Goal: Task Accomplishment & Management: Manage account settings

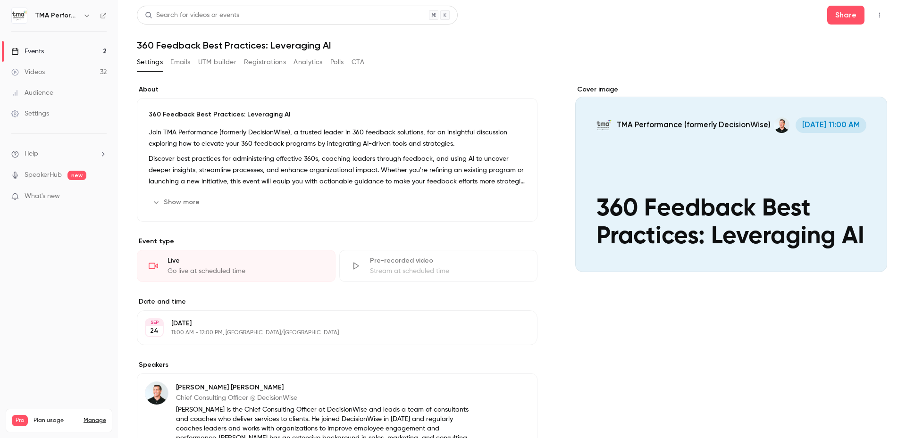
click at [49, 53] on link "Events 2" at bounding box center [59, 51] width 118 height 21
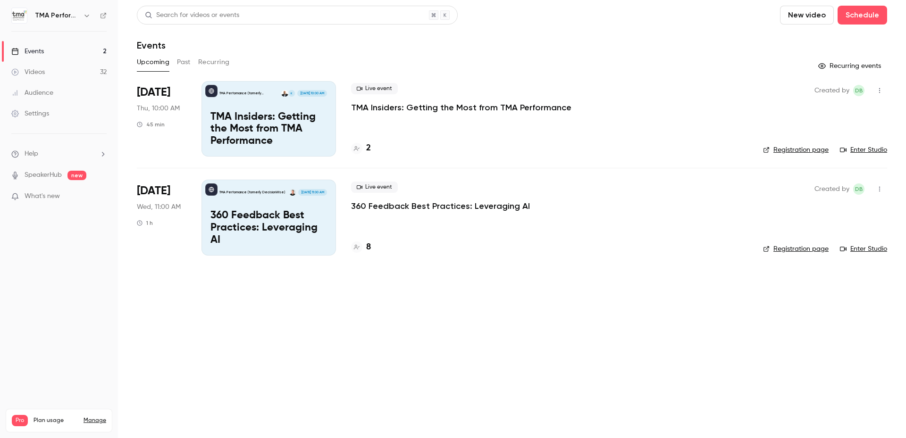
click at [421, 109] on p "TMA Insiders: Getting the Most from TMA Performance" at bounding box center [461, 107] width 220 height 11
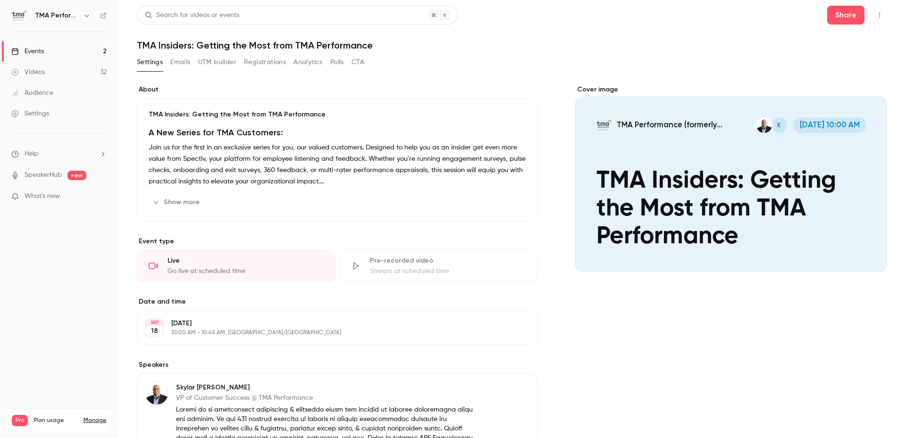
click at [237, 134] on h1 "A New Series for TMA Customers:" at bounding box center [337, 132] width 377 height 11
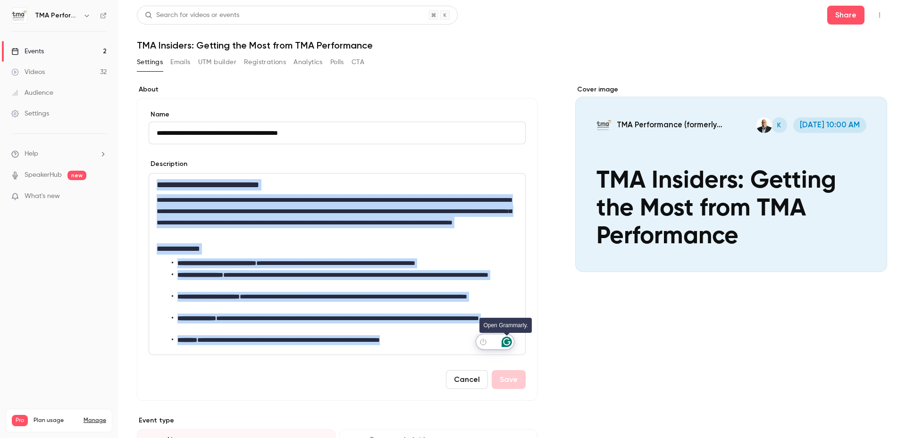
click at [507, 341] on html "**********" at bounding box center [453, 219] width 906 height 438
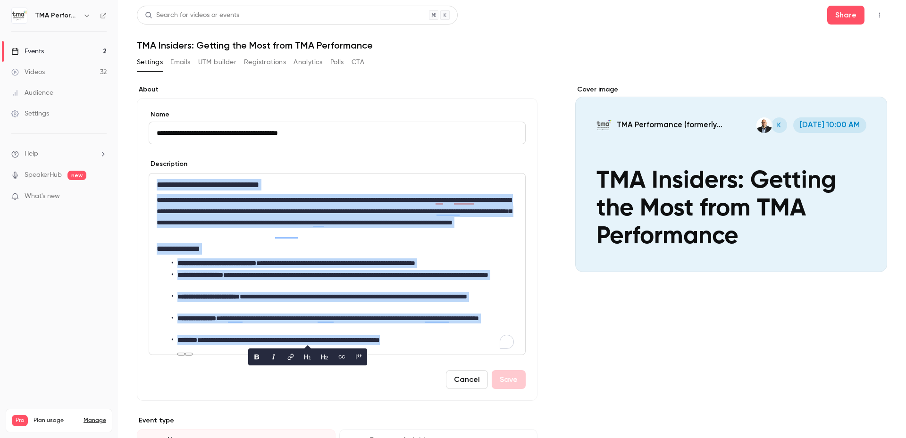
click at [466, 381] on button "Cancel" at bounding box center [467, 379] width 42 height 19
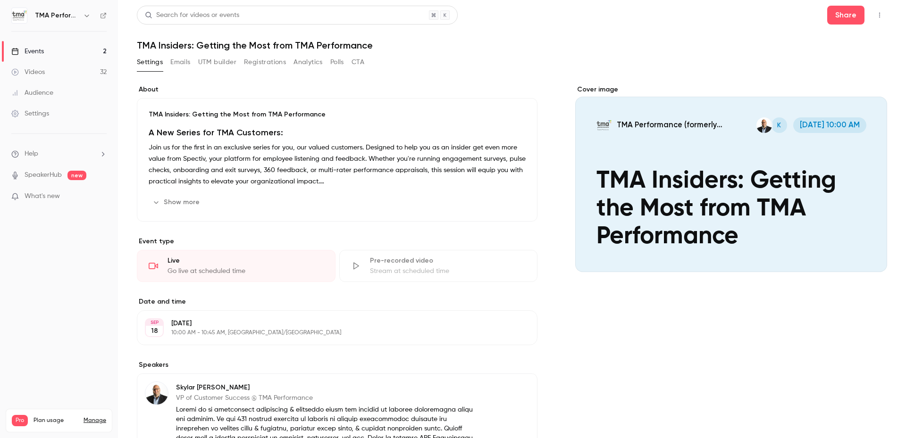
click at [875, 13] on icon "button" at bounding box center [879, 15] width 8 height 7
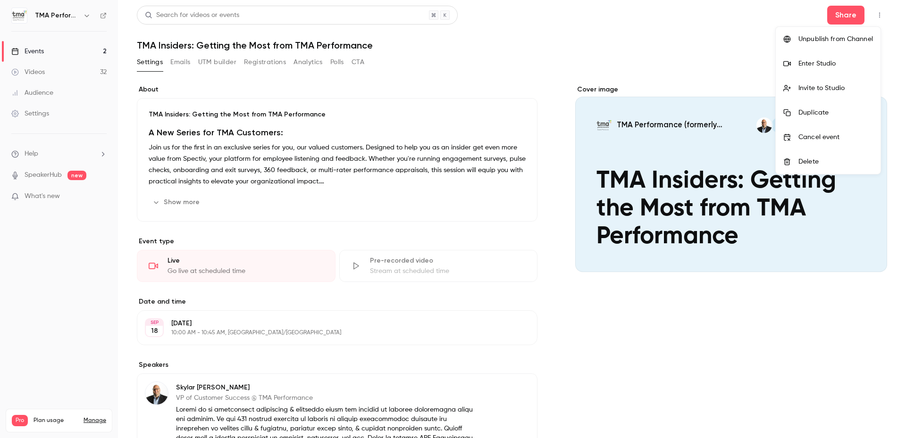
click at [271, 66] on div at bounding box center [453, 219] width 906 height 438
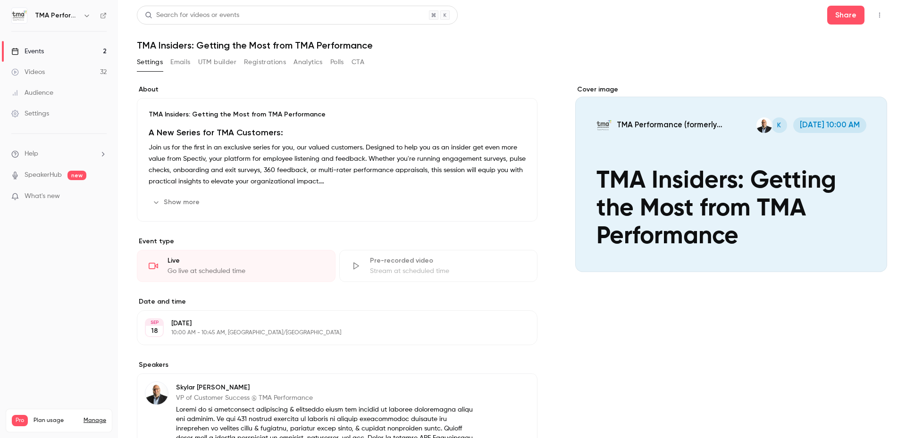
click at [273, 62] on button "Registrations" at bounding box center [265, 62] width 42 height 15
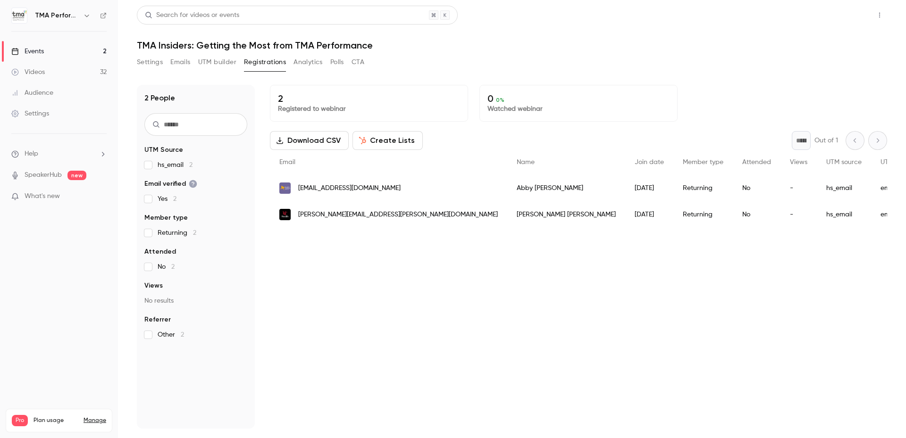
click at [841, 18] on button "Share" at bounding box center [845, 15] width 37 height 19
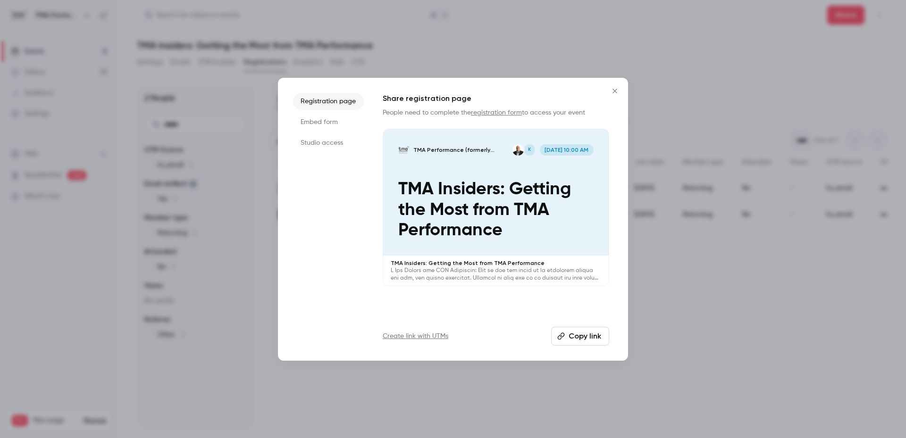
click at [569, 338] on button "Copy link" at bounding box center [580, 336] width 58 height 19
click at [616, 92] on icon "Close" at bounding box center [614, 91] width 4 height 4
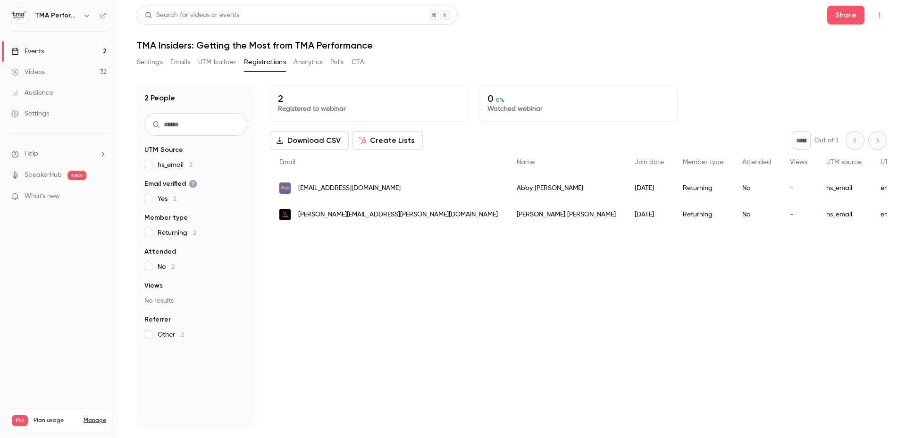
click at [214, 63] on button "UTM builder" at bounding box center [217, 62] width 38 height 15
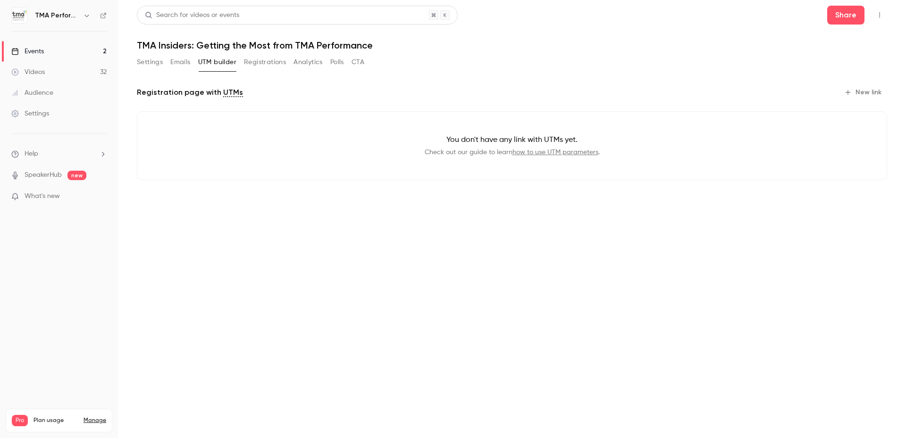
click at [176, 65] on button "Emails" at bounding box center [180, 62] width 20 height 15
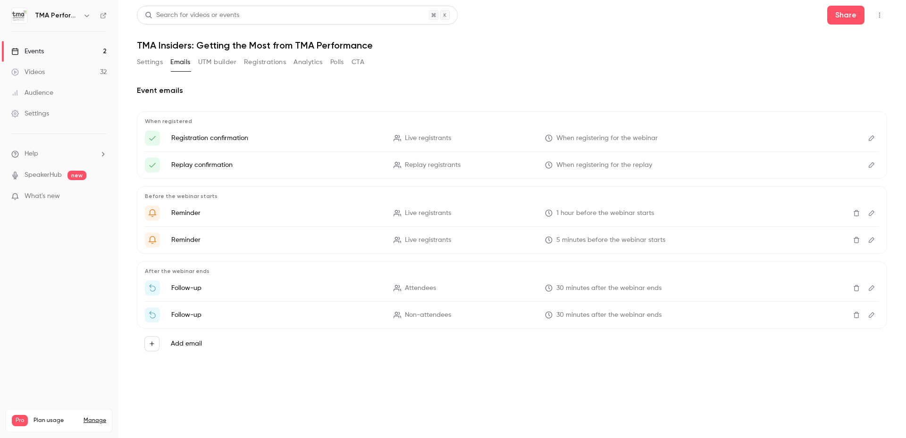
click at [152, 59] on button "Settings" at bounding box center [150, 62] width 26 height 15
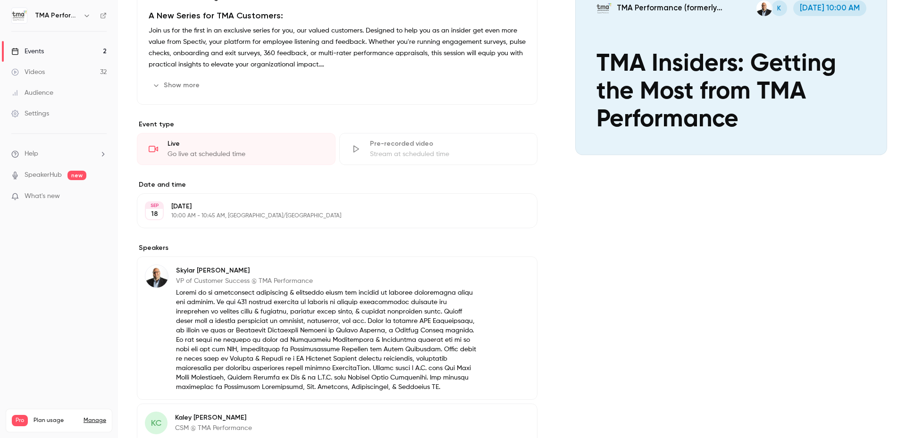
scroll to position [233, 0]
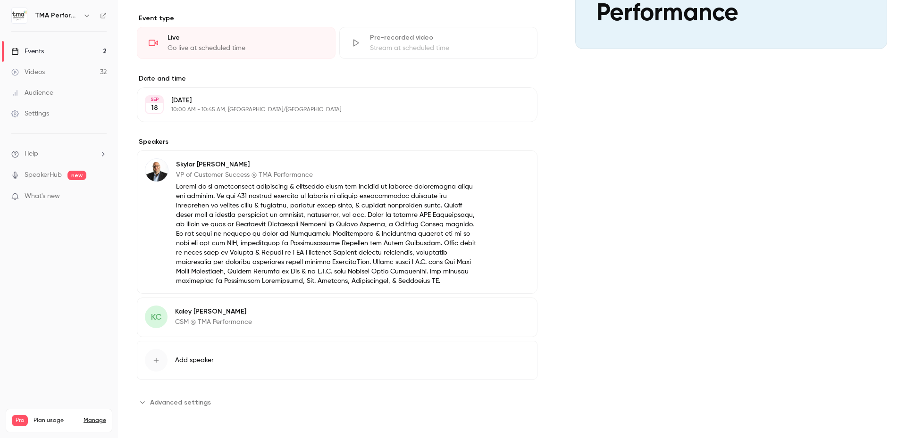
click at [206, 317] on p "CSM @ TMA Performance" at bounding box center [213, 321] width 77 height 9
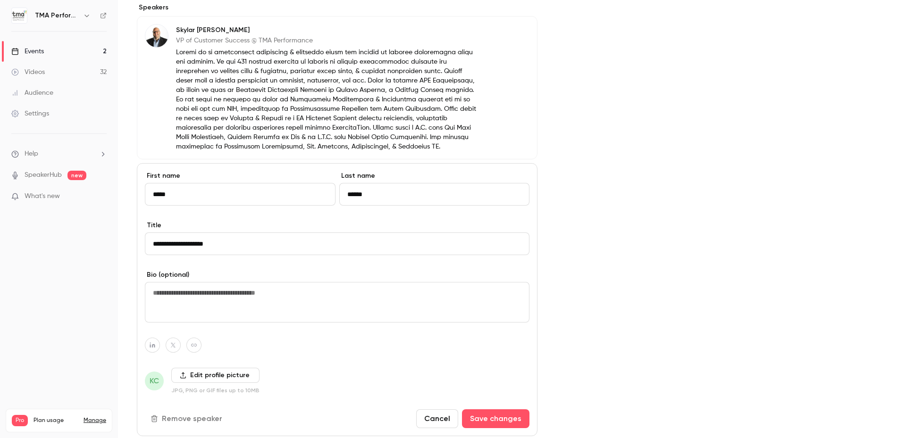
scroll to position [466, 0]
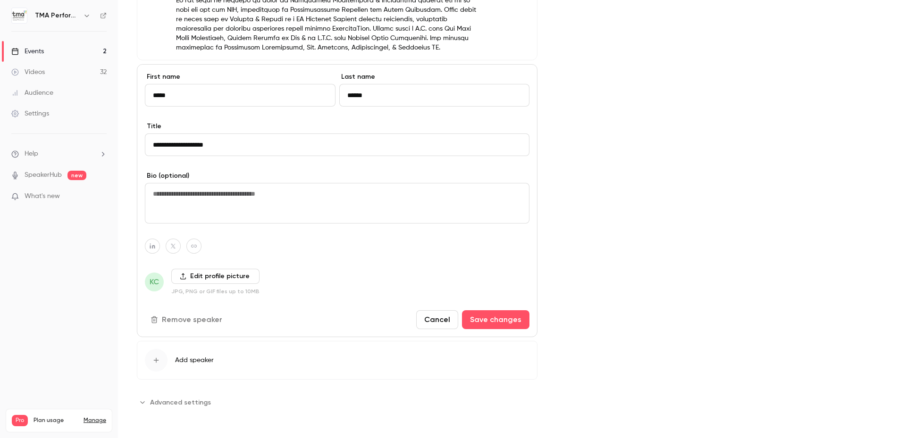
click at [211, 278] on label "Edit profile picture" at bounding box center [215, 276] width 88 height 15
click at [0, 0] on input "Edit profile picture" at bounding box center [0, 0] width 0 height 0
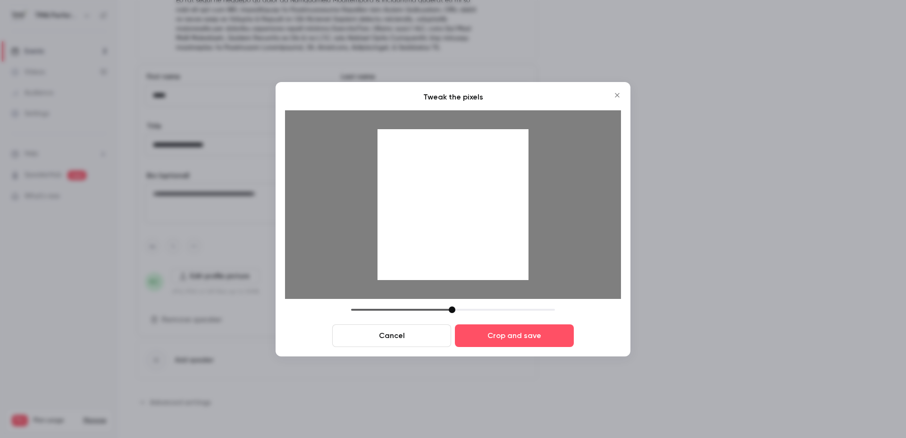
drag, startPoint x: 417, startPoint y: 308, endPoint x: 450, endPoint y: 310, distance: 33.6
click at [450, 310] on div at bounding box center [452, 310] width 7 height 7
drag, startPoint x: 482, startPoint y: 240, endPoint x: 482, endPoint y: 266, distance: 25.9
click at [482, 266] on div at bounding box center [452, 204] width 151 height 151
drag, startPoint x: 451, startPoint y: 312, endPoint x: 440, endPoint y: 312, distance: 11.3
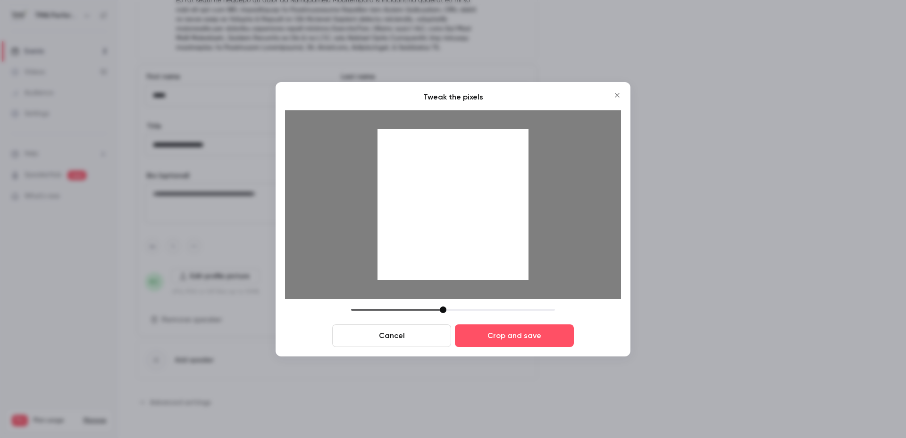
click at [440, 312] on div at bounding box center [443, 310] width 7 height 7
drag, startPoint x: 461, startPoint y: 250, endPoint x: 461, endPoint y: 240, distance: 9.9
click at [461, 240] on div at bounding box center [452, 204] width 151 height 151
click at [510, 332] on button "Crop and save" at bounding box center [514, 335] width 119 height 23
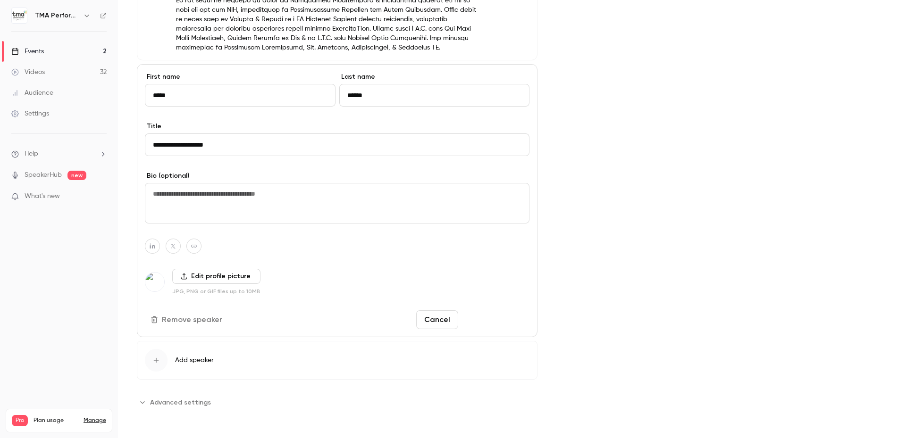
click at [495, 323] on button "Save changes" at bounding box center [495, 319] width 67 height 19
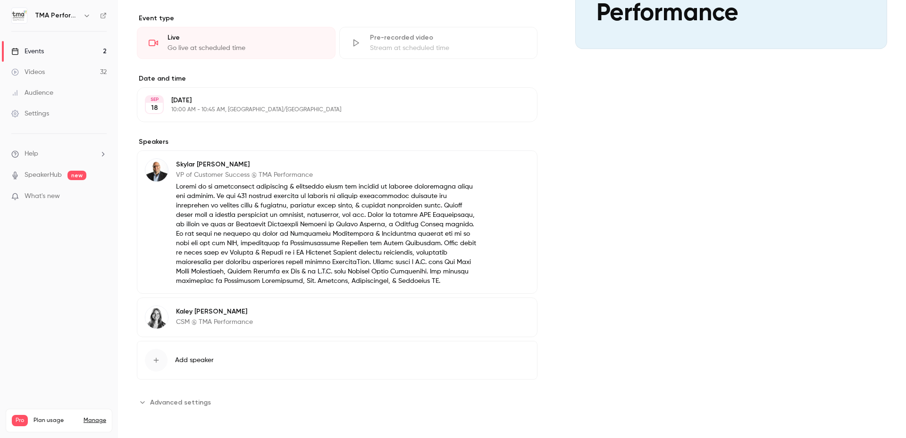
click at [507, 158] on button "Edit" at bounding box center [512, 165] width 34 height 15
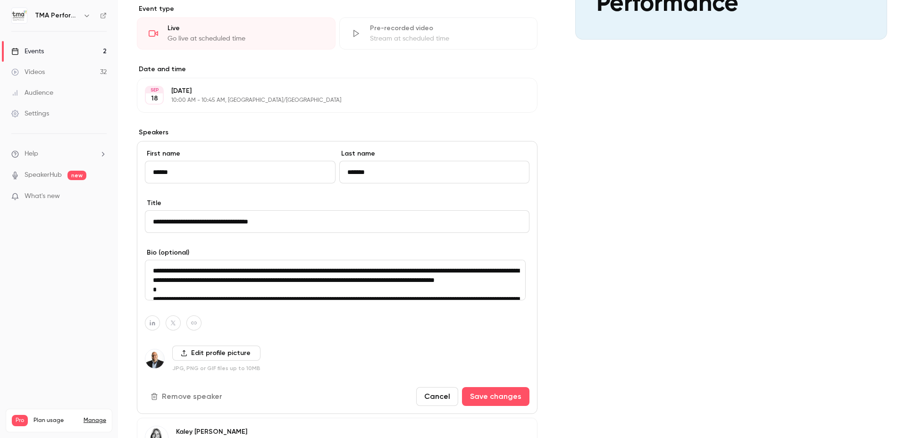
click at [201, 350] on label "Edit profile picture" at bounding box center [216, 353] width 88 height 15
click at [0, 0] on input "Edit profile picture" at bounding box center [0, 0] width 0 height 0
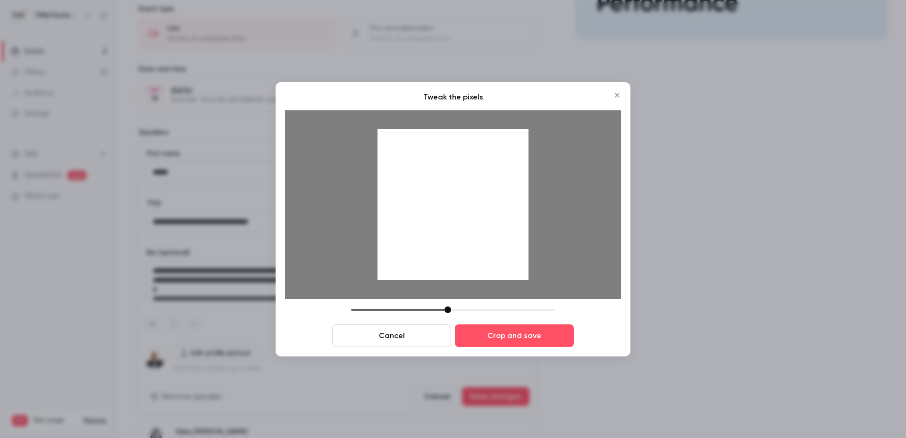
drag, startPoint x: 421, startPoint y: 312, endPoint x: 450, endPoint y: 312, distance: 29.2
click at [450, 312] on div at bounding box center [447, 310] width 7 height 7
drag, startPoint x: 455, startPoint y: 256, endPoint x: 456, endPoint y: 269, distance: 13.2
click at [456, 269] on div at bounding box center [452, 204] width 151 height 151
click at [446, 312] on div at bounding box center [445, 310] width 7 height 7
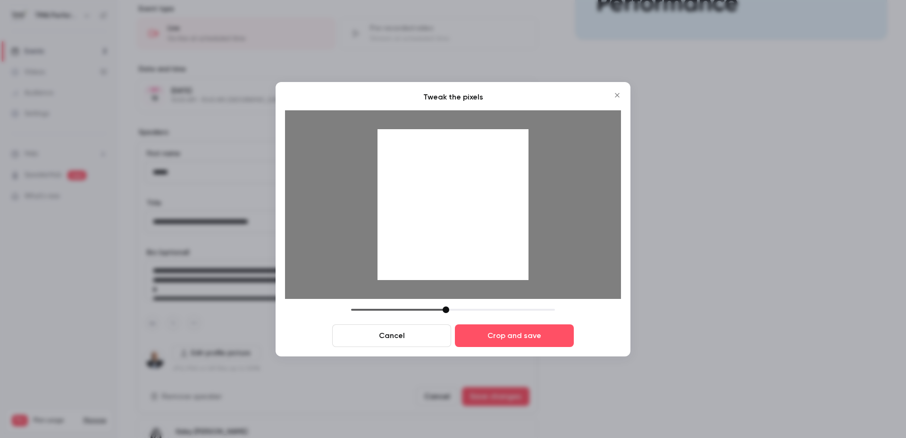
click at [456, 258] on div at bounding box center [452, 204] width 151 height 151
click at [516, 329] on button "Crop and save" at bounding box center [514, 335] width 119 height 23
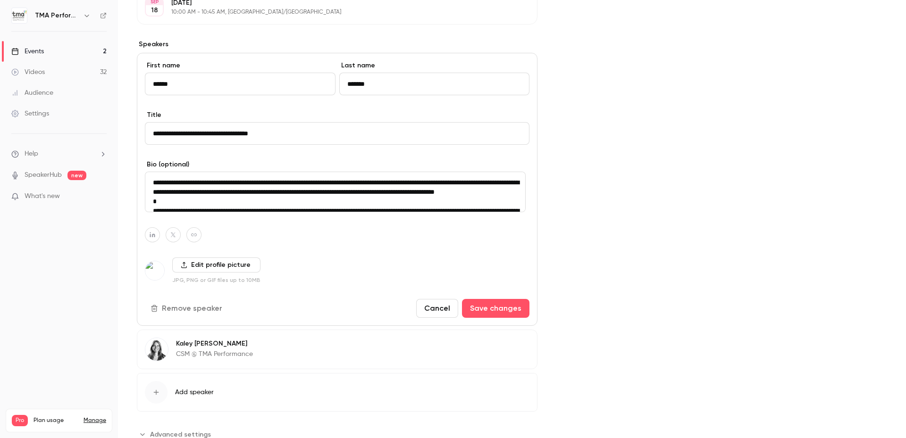
scroll to position [353, 0]
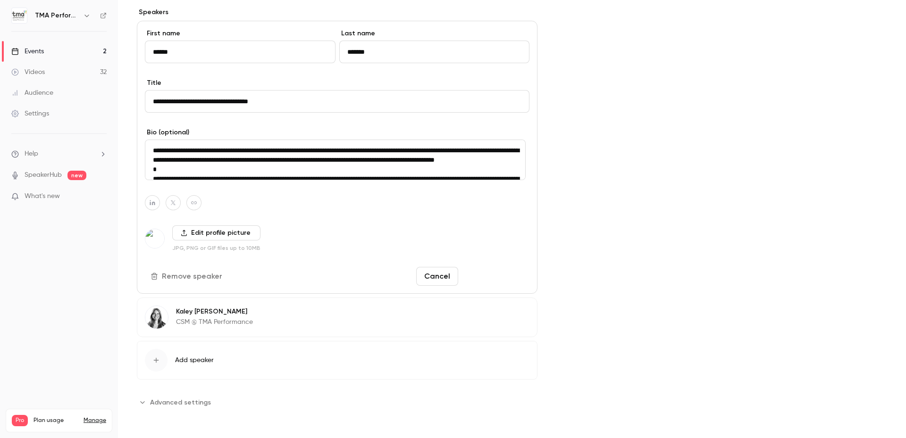
click at [490, 278] on button "Save changes" at bounding box center [495, 276] width 67 height 19
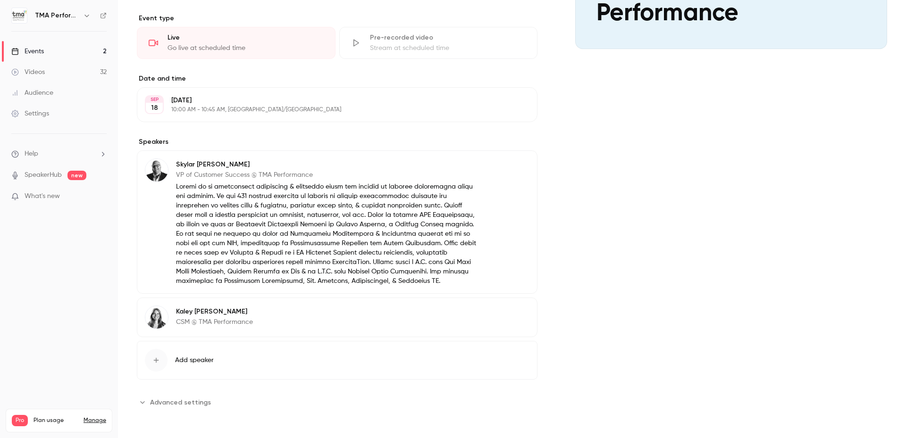
scroll to position [0, 0]
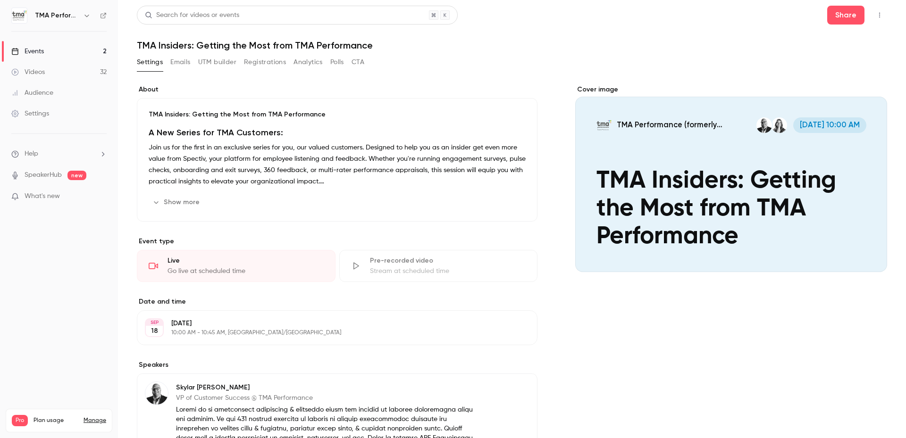
click at [500, 71] on div "Settings Emails UTM builder Registrations Analytics Polls CTA" at bounding box center [512, 64] width 750 height 19
click at [792, 207] on div "Cover image" at bounding box center [731, 178] width 312 height 187
click at [0, 0] on input "TMA Performance (formerly DecisionWise) [DATE] 10:00 AM TMA Insiders: Getting t…" at bounding box center [0, 0] width 0 height 0
click at [864, 252] on icon "Cover image" at bounding box center [869, 255] width 10 height 8
